Goal: Information Seeking & Learning: Learn about a topic

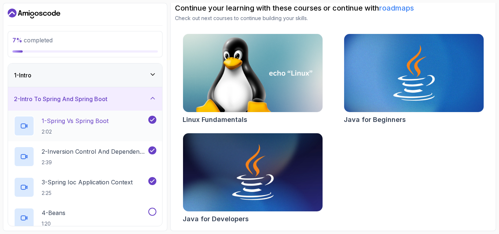
click at [23, 125] on icon at bounding box center [23, 125] width 7 height 7
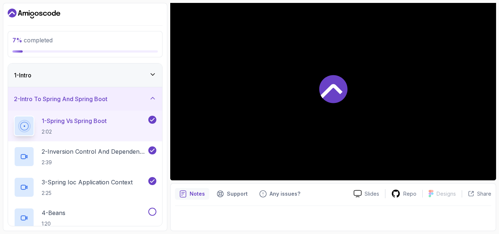
scroll to position [66, 0]
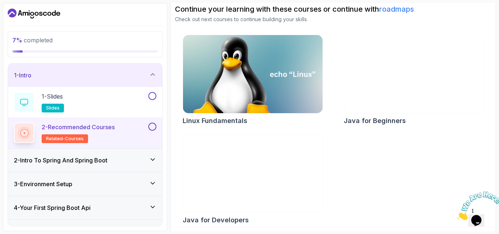
scroll to position [79, 0]
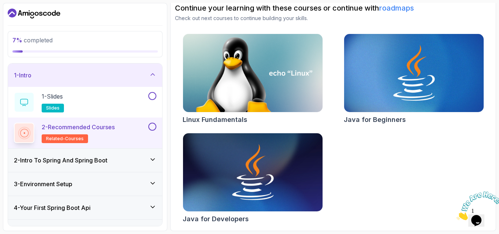
click at [152, 160] on icon at bounding box center [152, 159] width 7 height 7
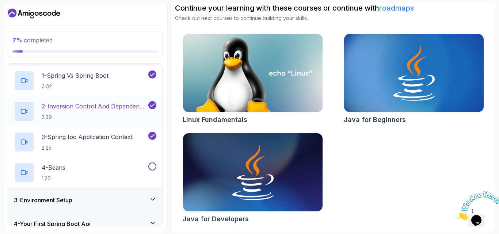
scroll to position [73, 0]
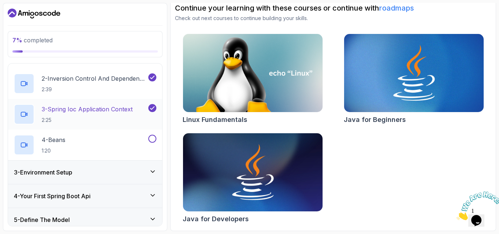
click at [114, 108] on p "3 - Spring Ioc Application Context" at bounding box center [87, 109] width 91 height 9
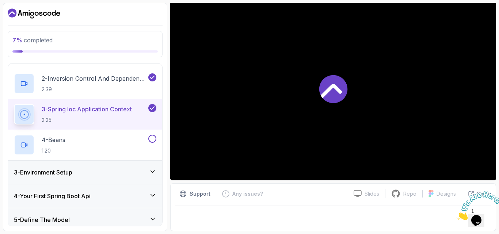
scroll to position [68, 0]
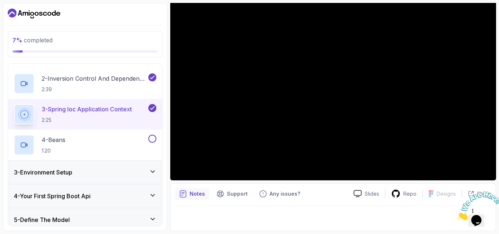
click at [14, 104] on button "3 - Spring Ioc Application Context 2:25" at bounding box center [85, 114] width 142 height 20
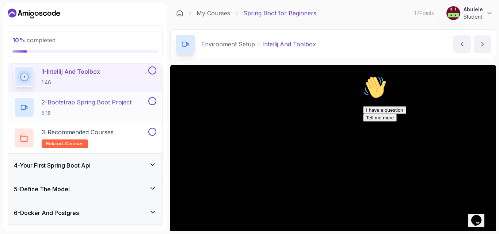
click at [22, 106] on icon at bounding box center [23, 108] width 4 height 4
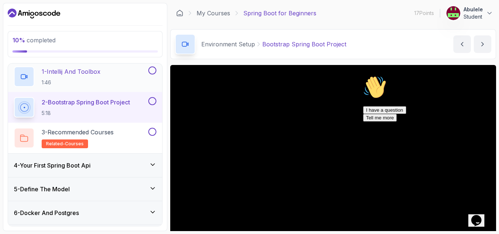
click at [23, 76] on icon at bounding box center [23, 76] width 7 height 7
